Goal: Obtain resource: Obtain resource

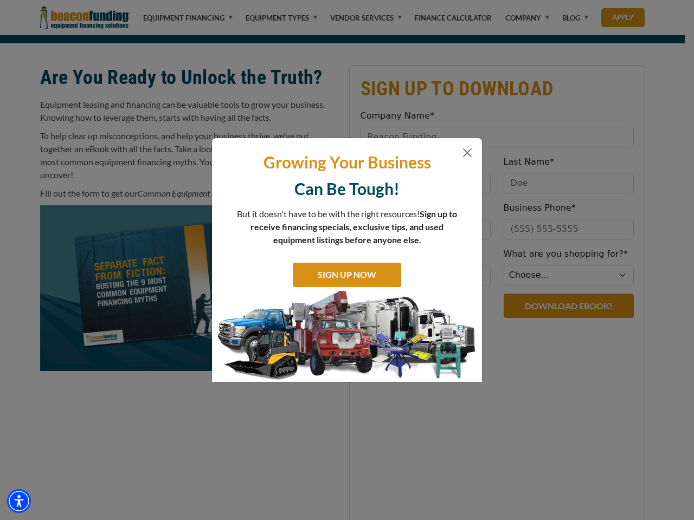
scroll to position [372, 0]
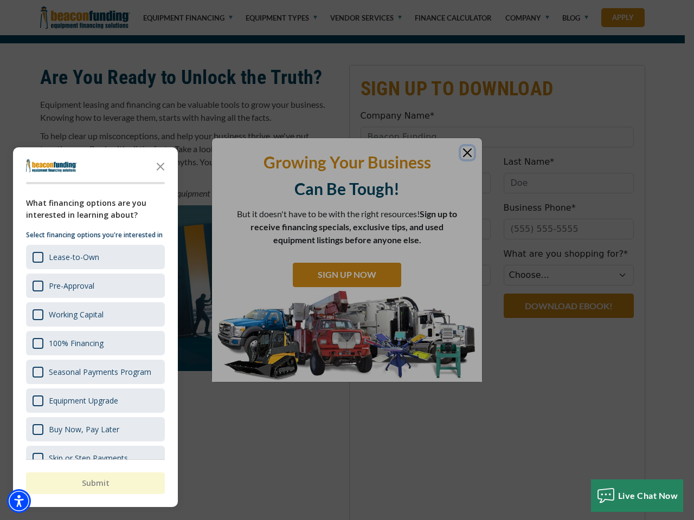
click at [347, 74] on div "button" at bounding box center [347, 260] width 694 height 520
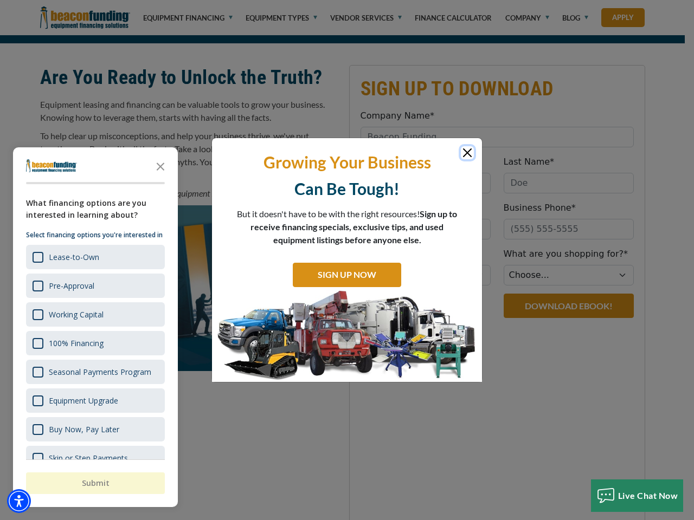
click at [19, 501] on img "Accessibility Menu" at bounding box center [19, 502] width 24 height 24
